Goal: Task Accomplishment & Management: Use online tool/utility

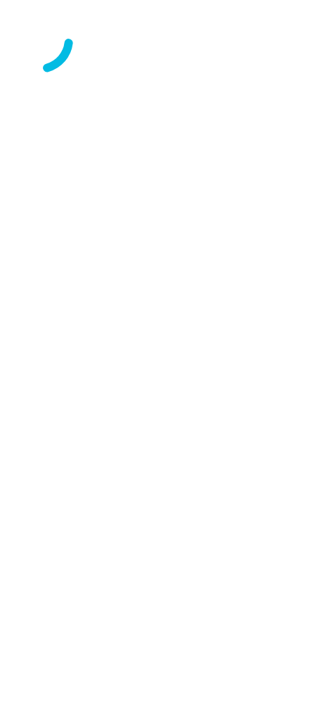
click at [305, 76] on div at bounding box center [155, 41] width 299 height 70
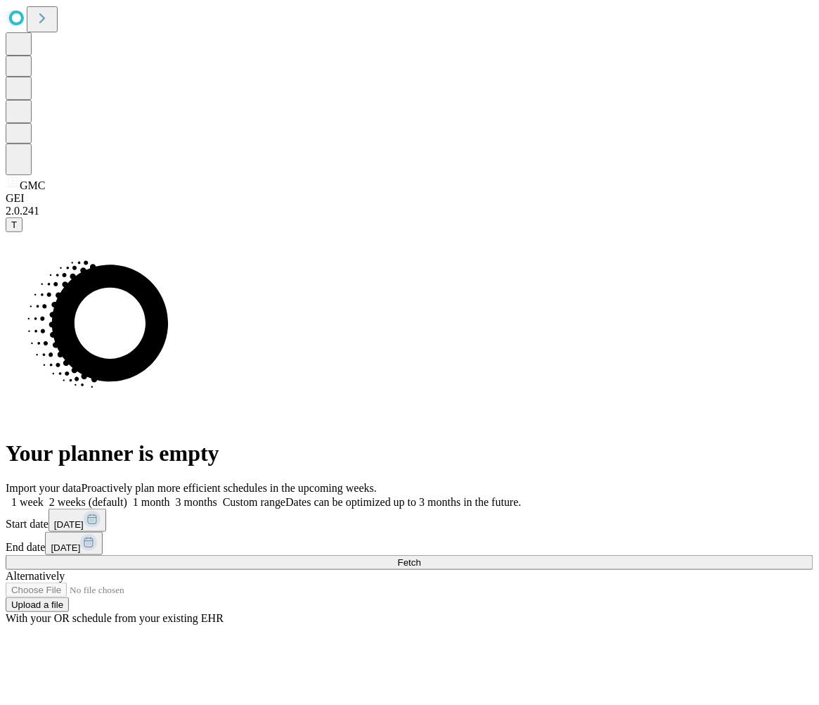
click at [674, 555] on button "Fetch" at bounding box center [410, 562] width 808 height 15
